Goal: Task Accomplishment & Management: Manage account settings

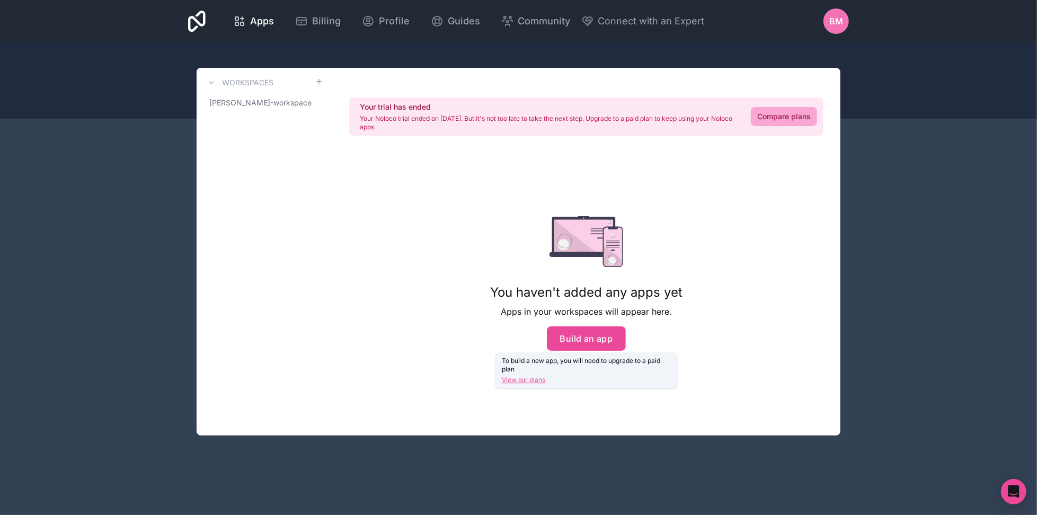
click at [838, 26] on span "BM" at bounding box center [836, 21] width 14 height 13
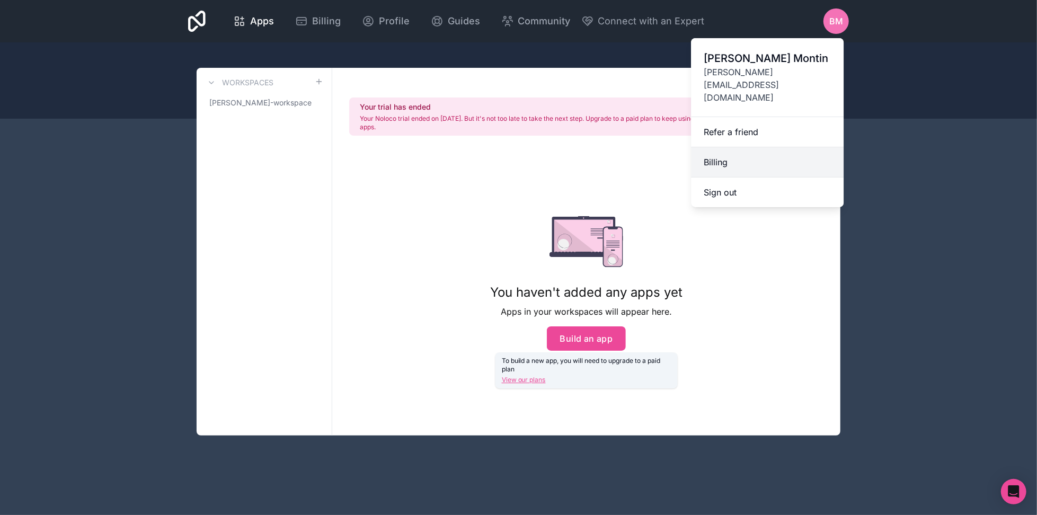
click at [744, 147] on link "Billing" at bounding box center [767, 162] width 153 height 30
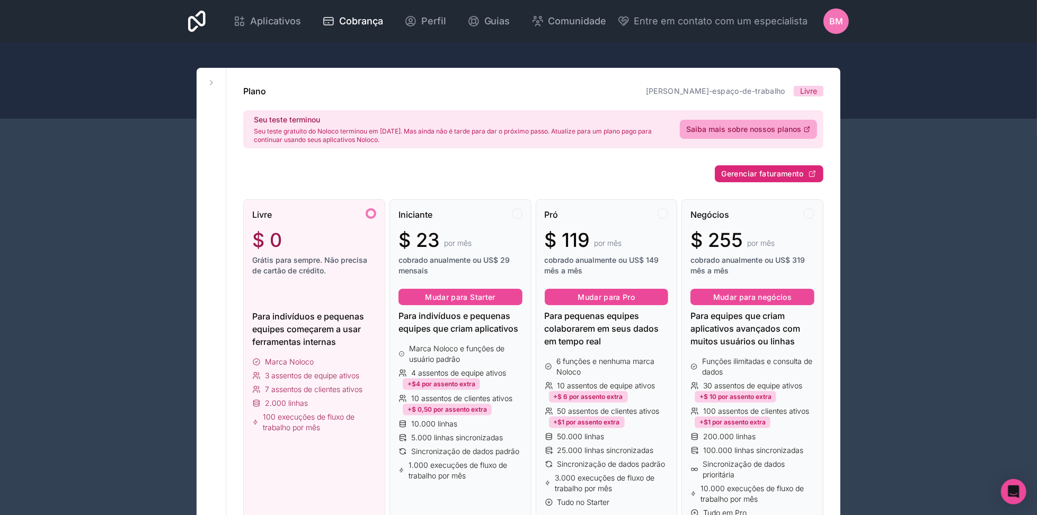
click at [762, 169] on font "Gerenciar faturamento" at bounding box center [762, 173] width 82 height 9
